Goal: Find specific page/section: Find specific page/section

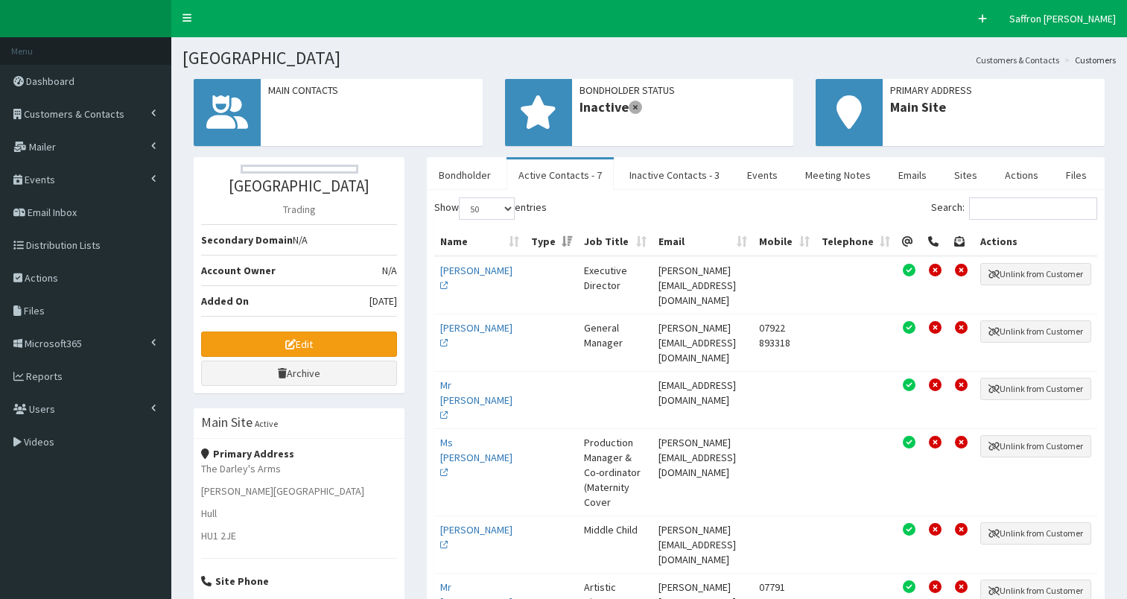
select select "50"
click at [73, 411] on link "Users" at bounding box center [85, 408] width 171 height 33
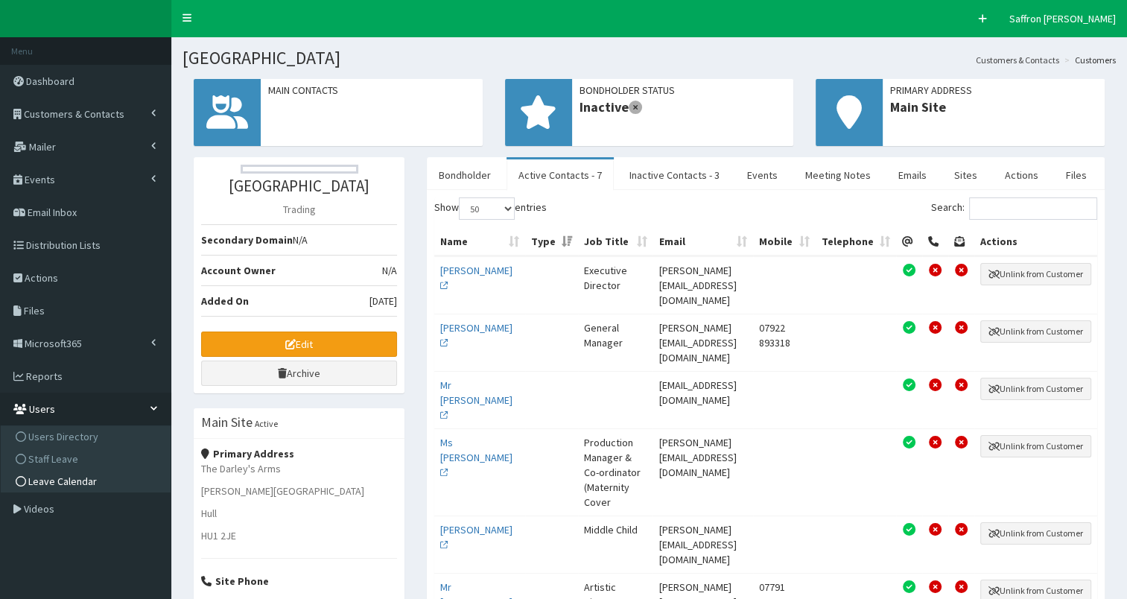
click at [66, 475] on span "Leave Calendar" at bounding box center [62, 480] width 69 height 13
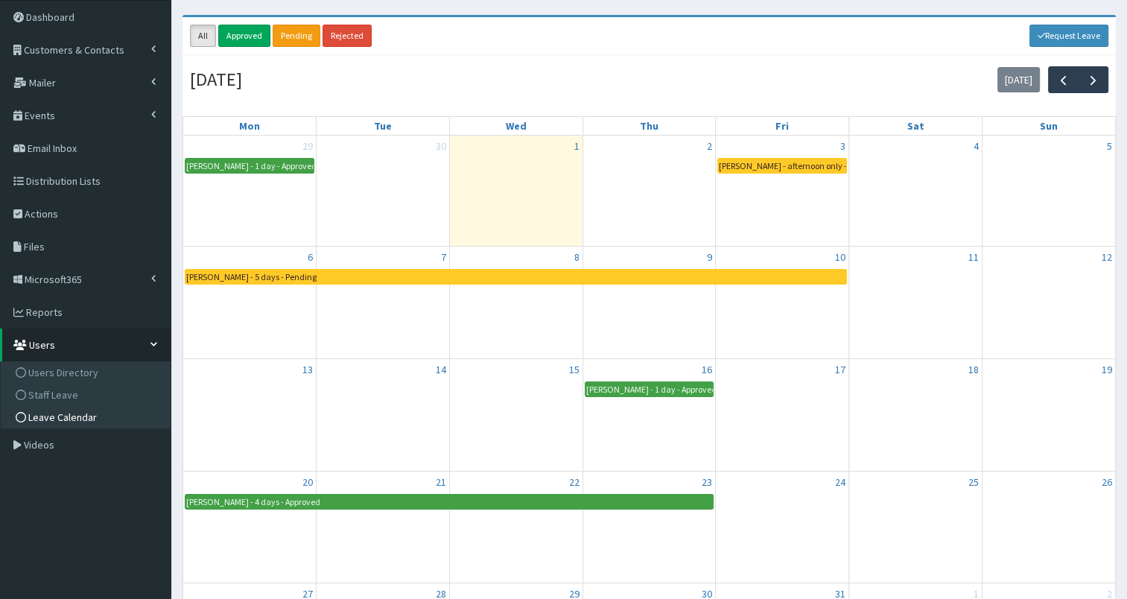
scroll to position [62, 0]
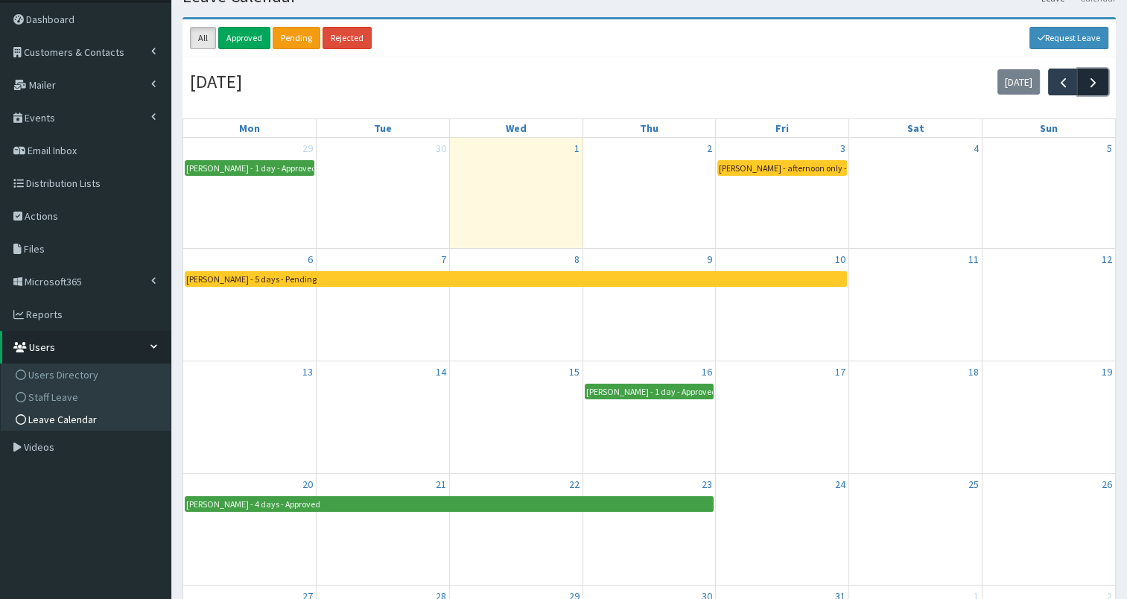
click at [1083, 87] on button "button" at bounding box center [1093, 82] width 31 height 26
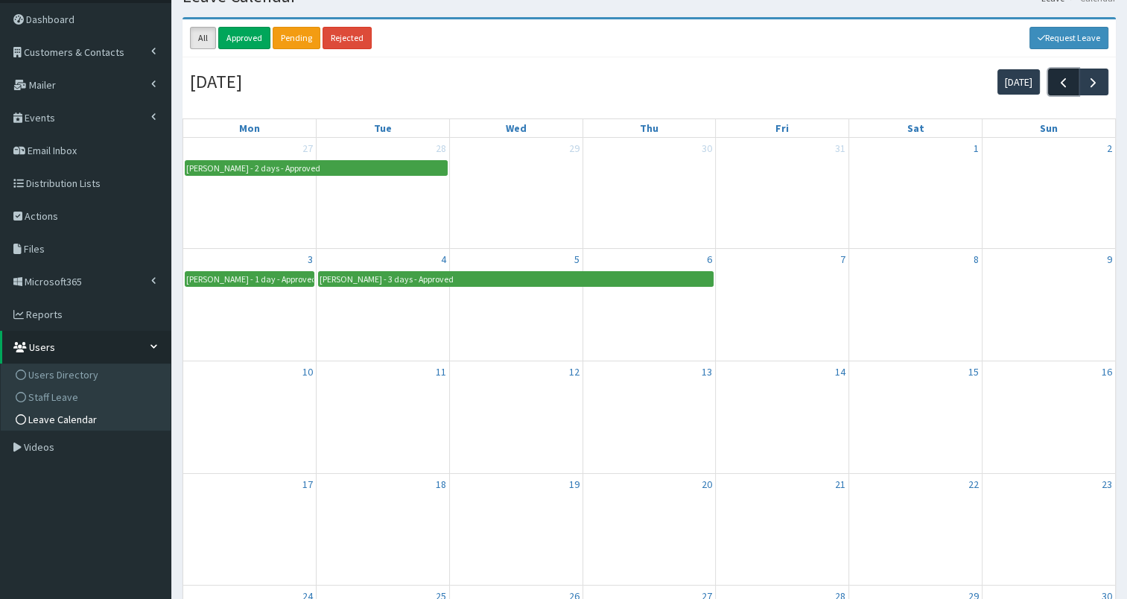
click at [1066, 84] on span "button" at bounding box center [1063, 82] width 16 height 16
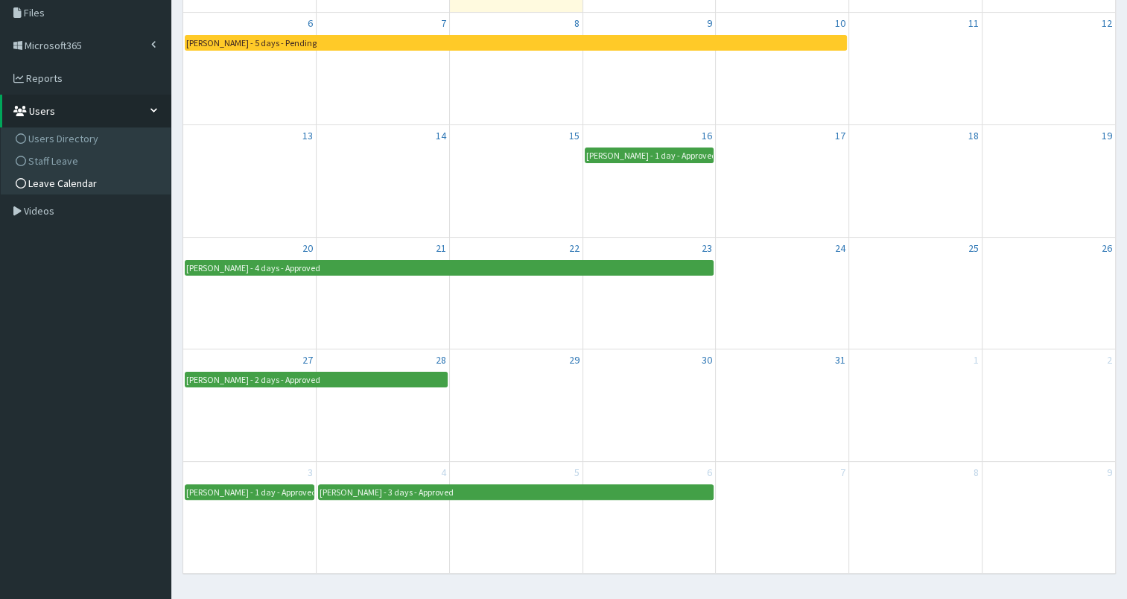
scroll to position [211, 0]
